Goal: Task Accomplishment & Management: Manage account settings

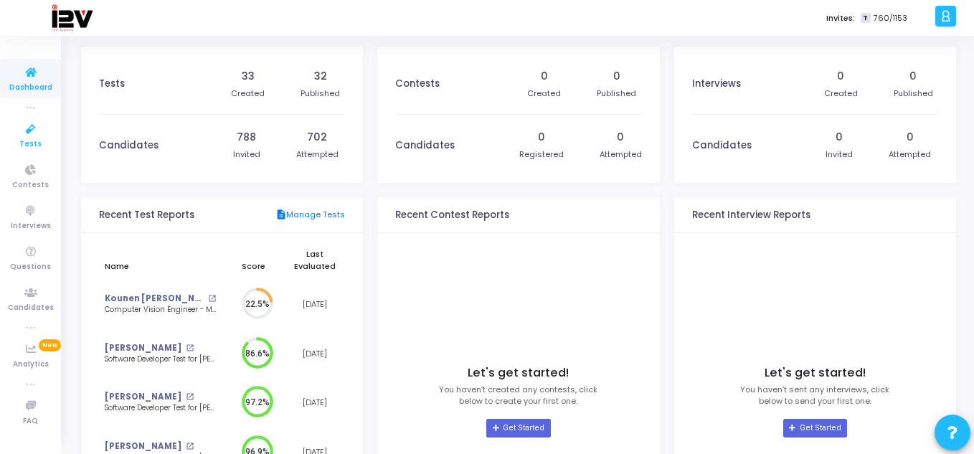
click at [31, 130] on icon at bounding box center [31, 130] width 30 height 18
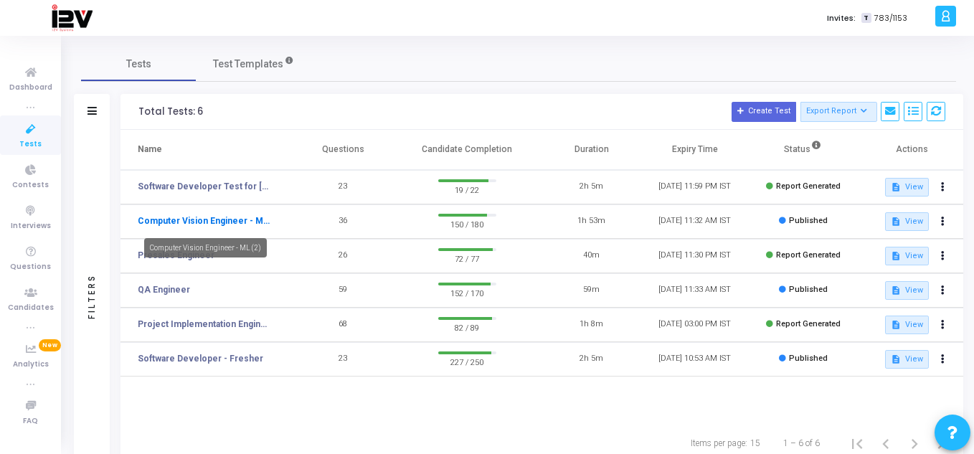
click at [183, 221] on link "Computer Vision Engineer - ML (2)" at bounding box center [204, 220] width 132 height 13
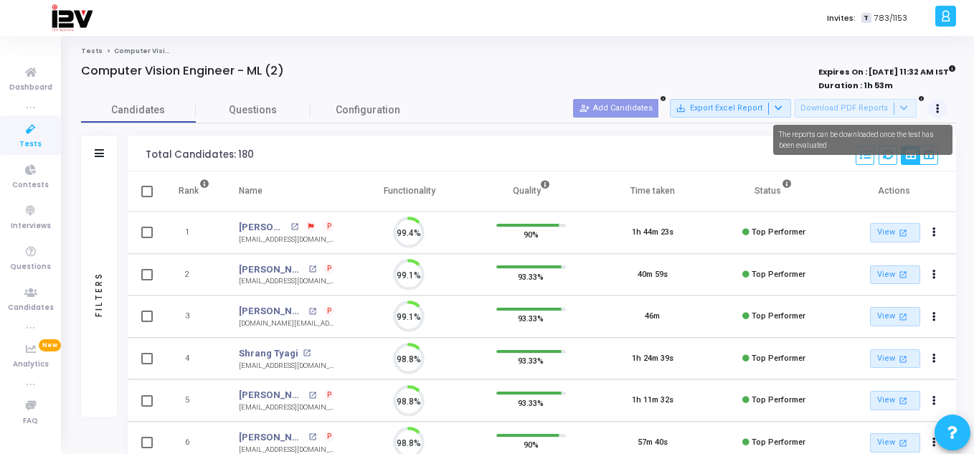
scroll to position [30, 37]
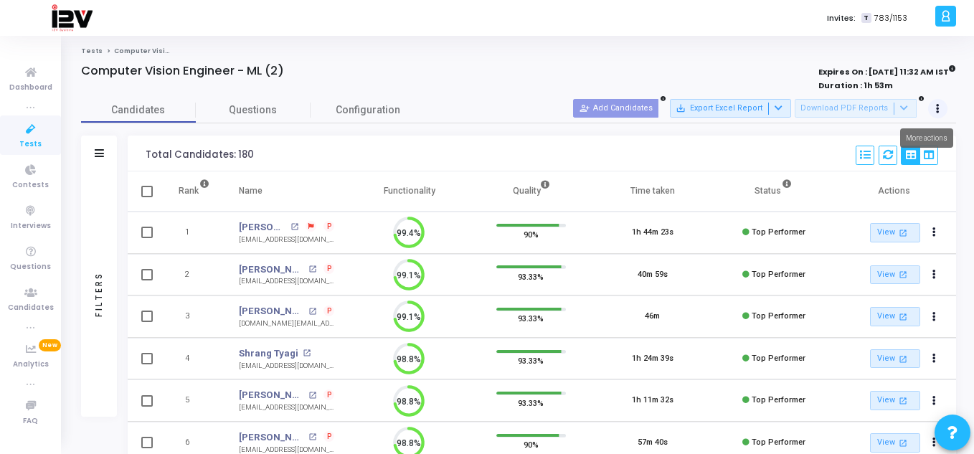
click at [940, 111] on button at bounding box center [938, 109] width 20 height 20
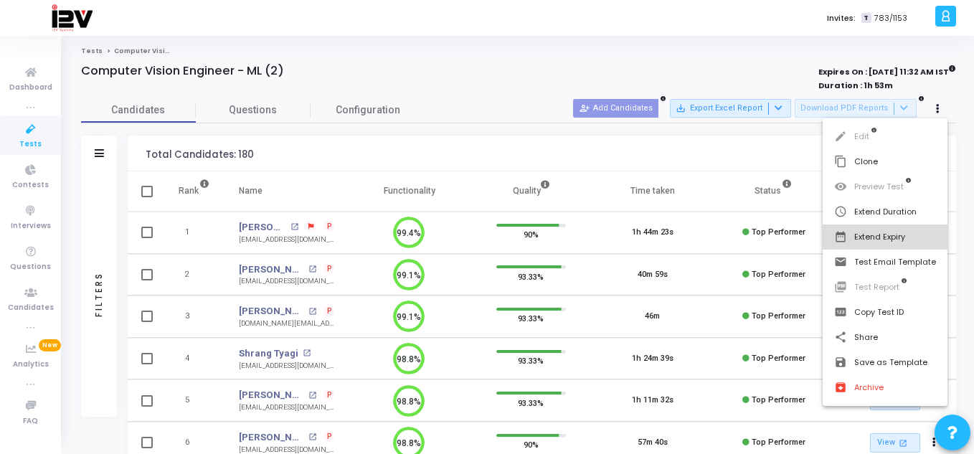
click at [878, 239] on button "date_range Extend Expiry" at bounding box center [885, 237] width 125 height 25
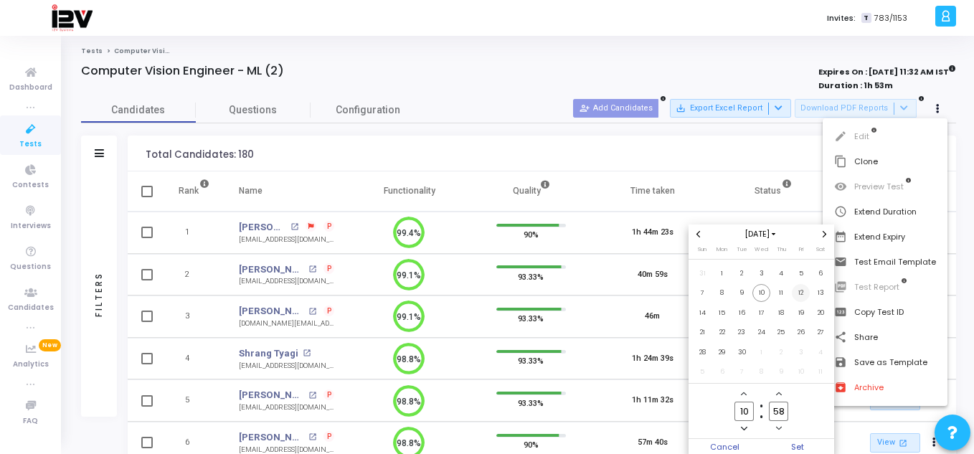
click at [800, 293] on span "12" at bounding box center [801, 293] width 18 height 18
click at [796, 445] on span "Set" at bounding box center [798, 447] width 73 height 16
